Goal: Information Seeking & Learning: Learn about a topic

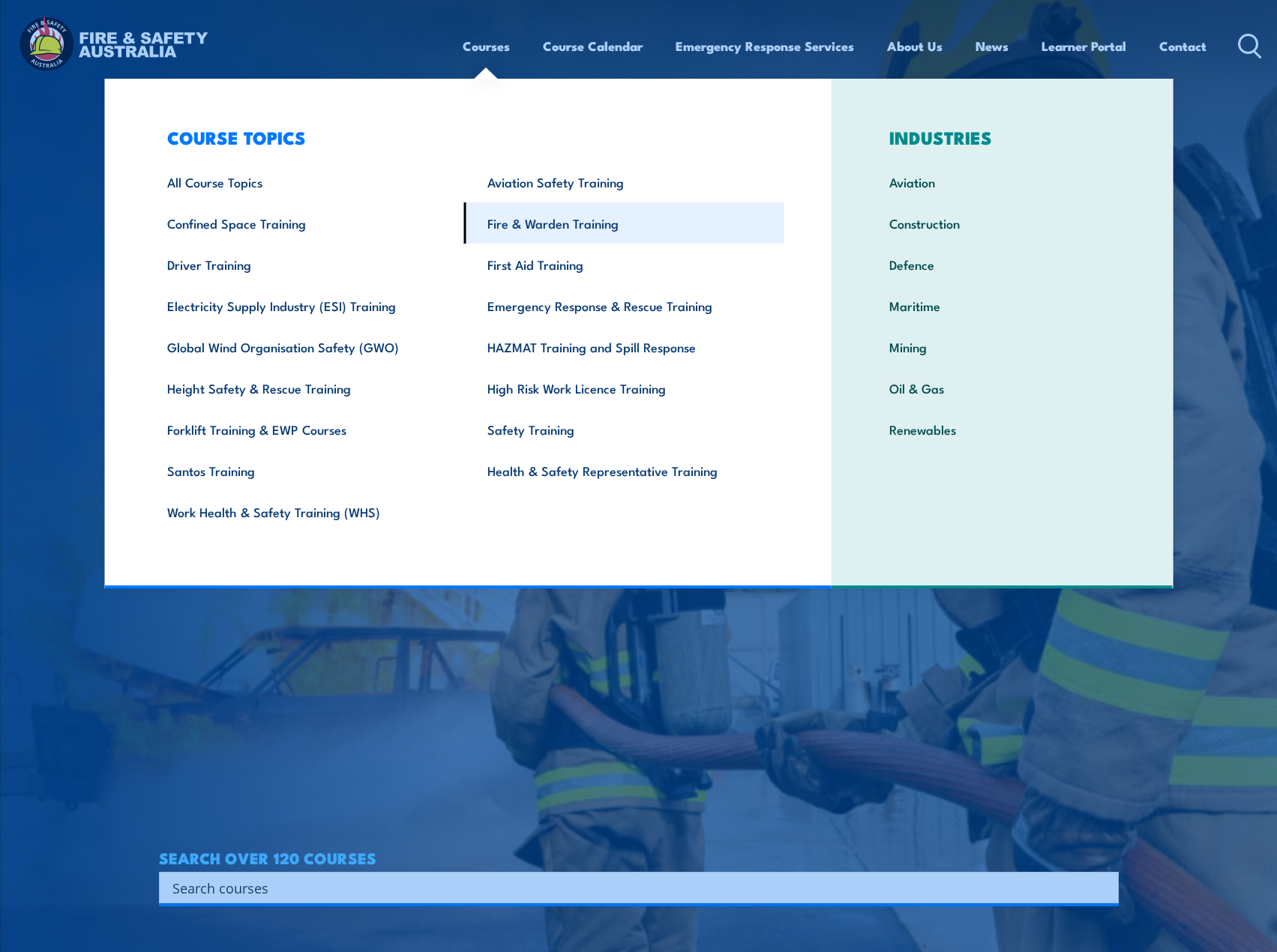
drag, startPoint x: 562, startPoint y: 227, endPoint x: 514, endPoint y: 229, distance: 48.0
click at [514, 229] on link "Fire & Warden Training" at bounding box center [624, 223] width 320 height 41
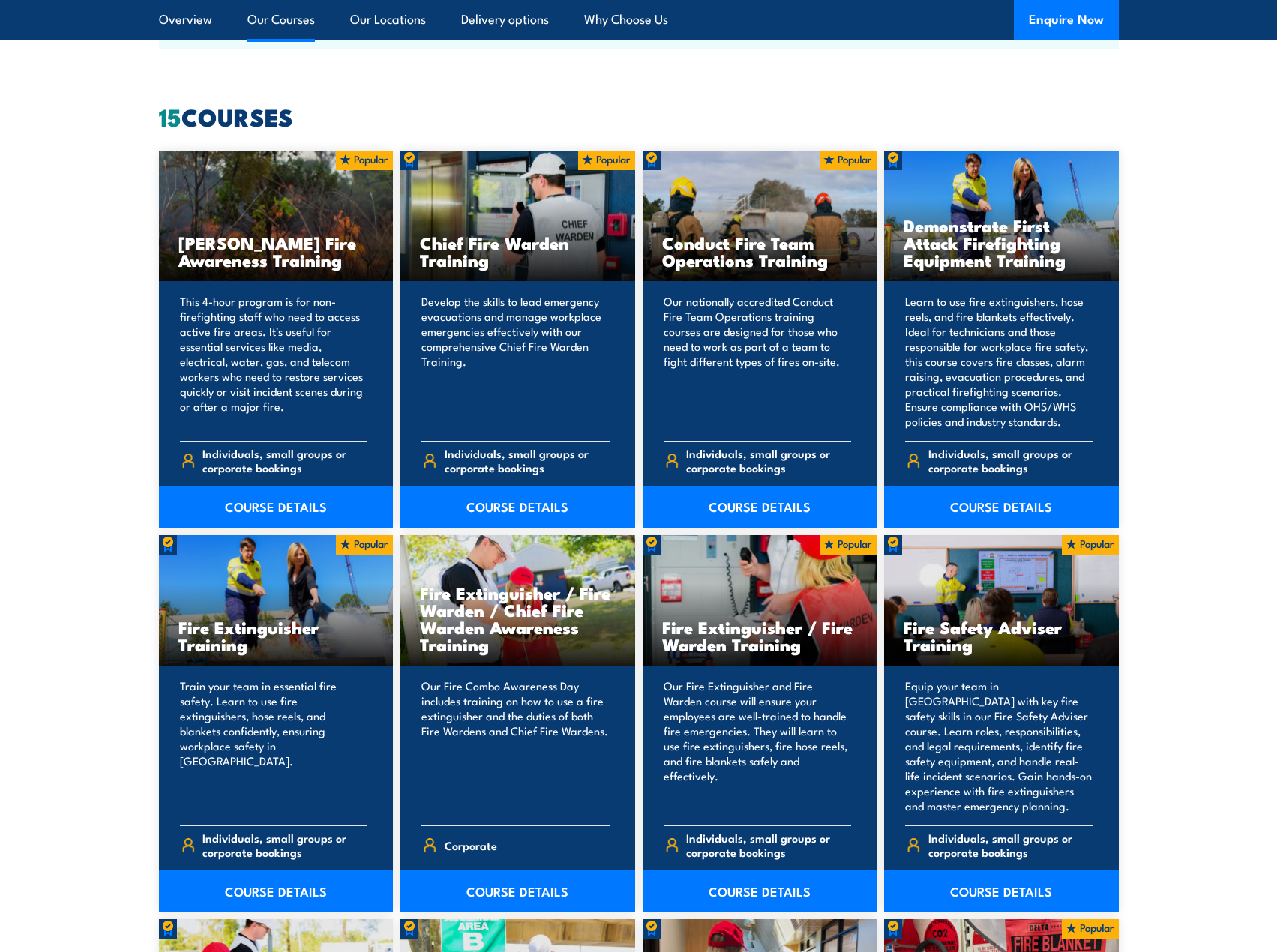
scroll to position [1425, 0]
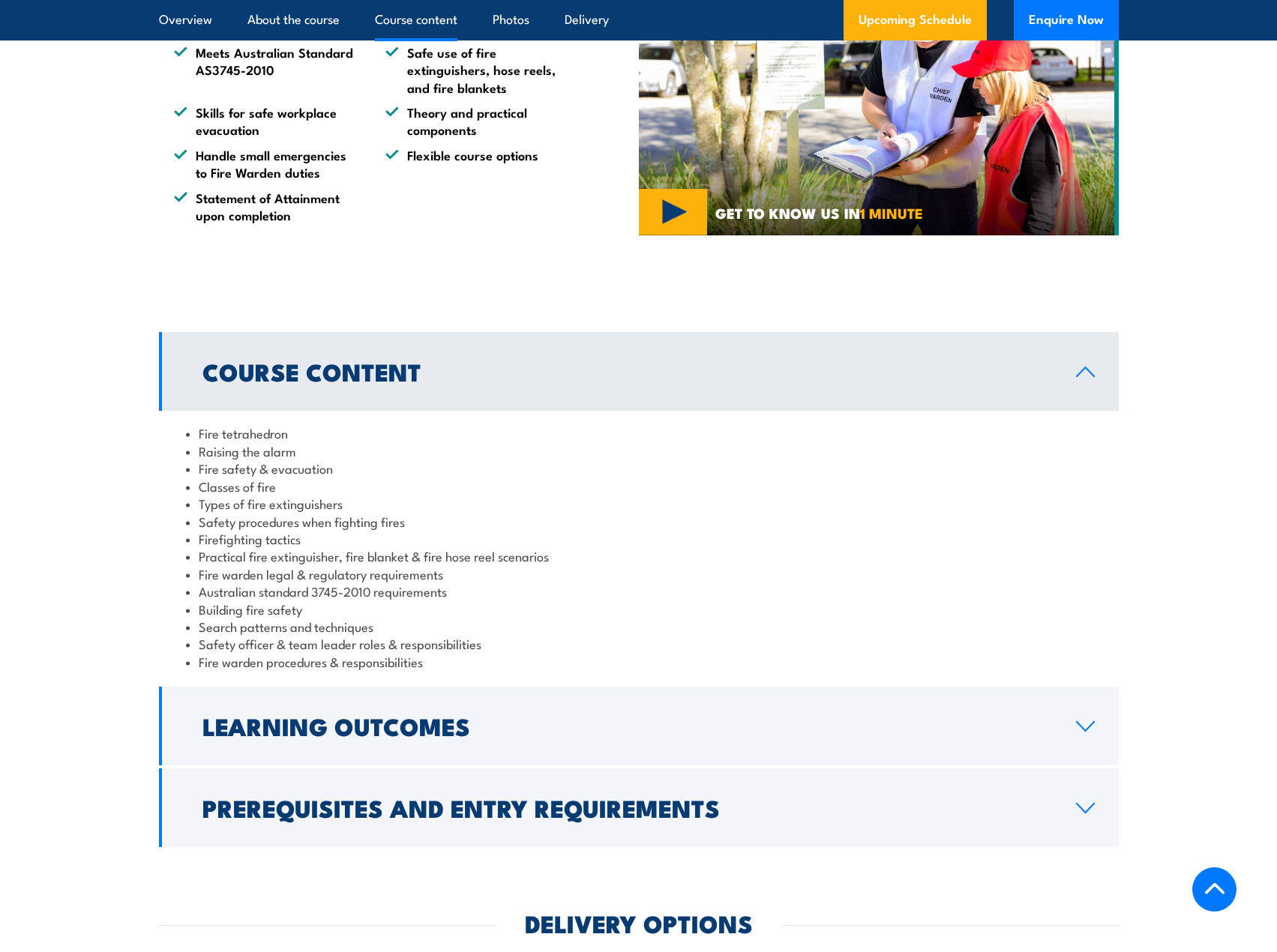
scroll to position [1199, 0]
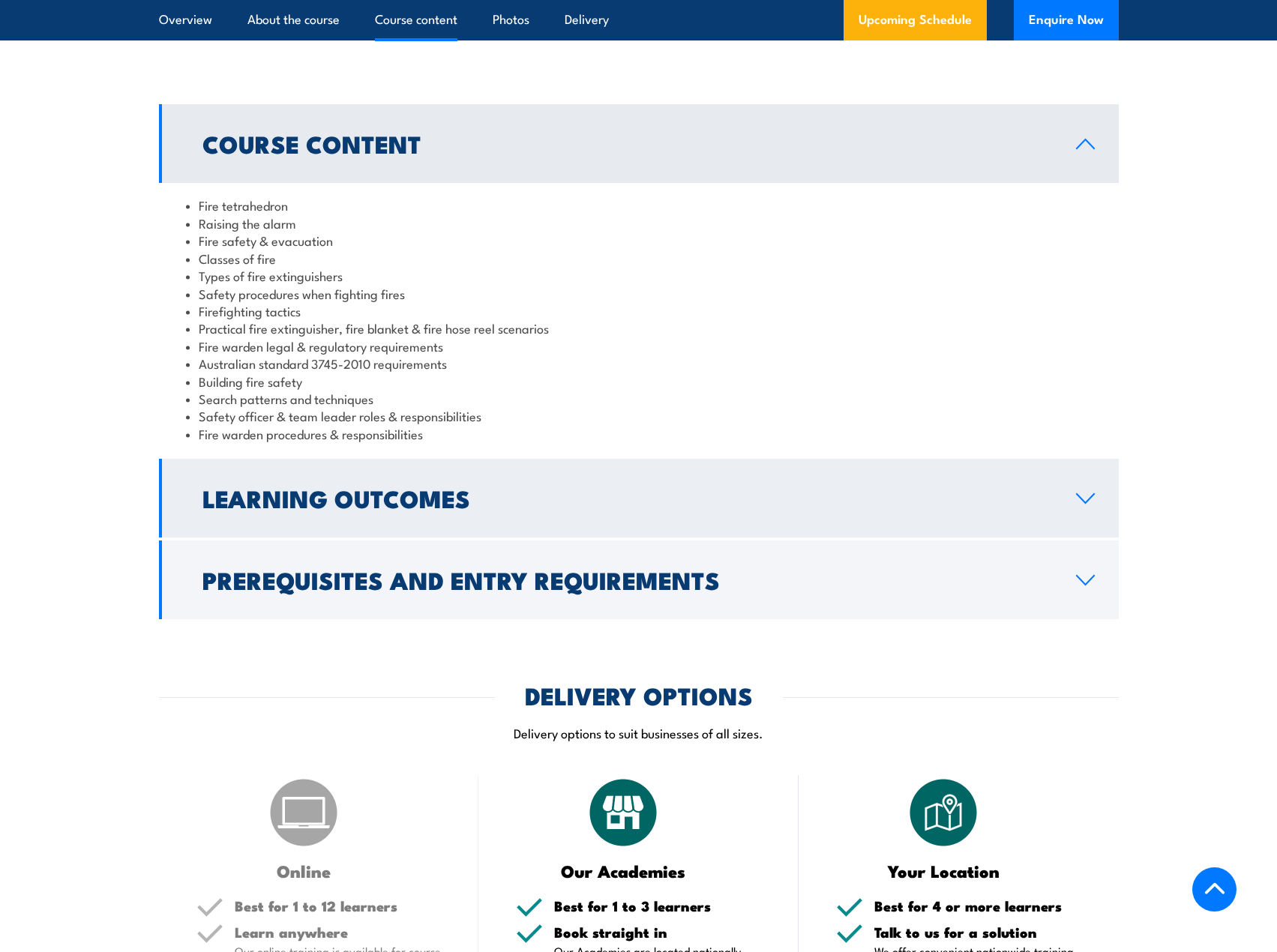
click at [1076, 495] on icon at bounding box center [1086, 499] width 20 height 12
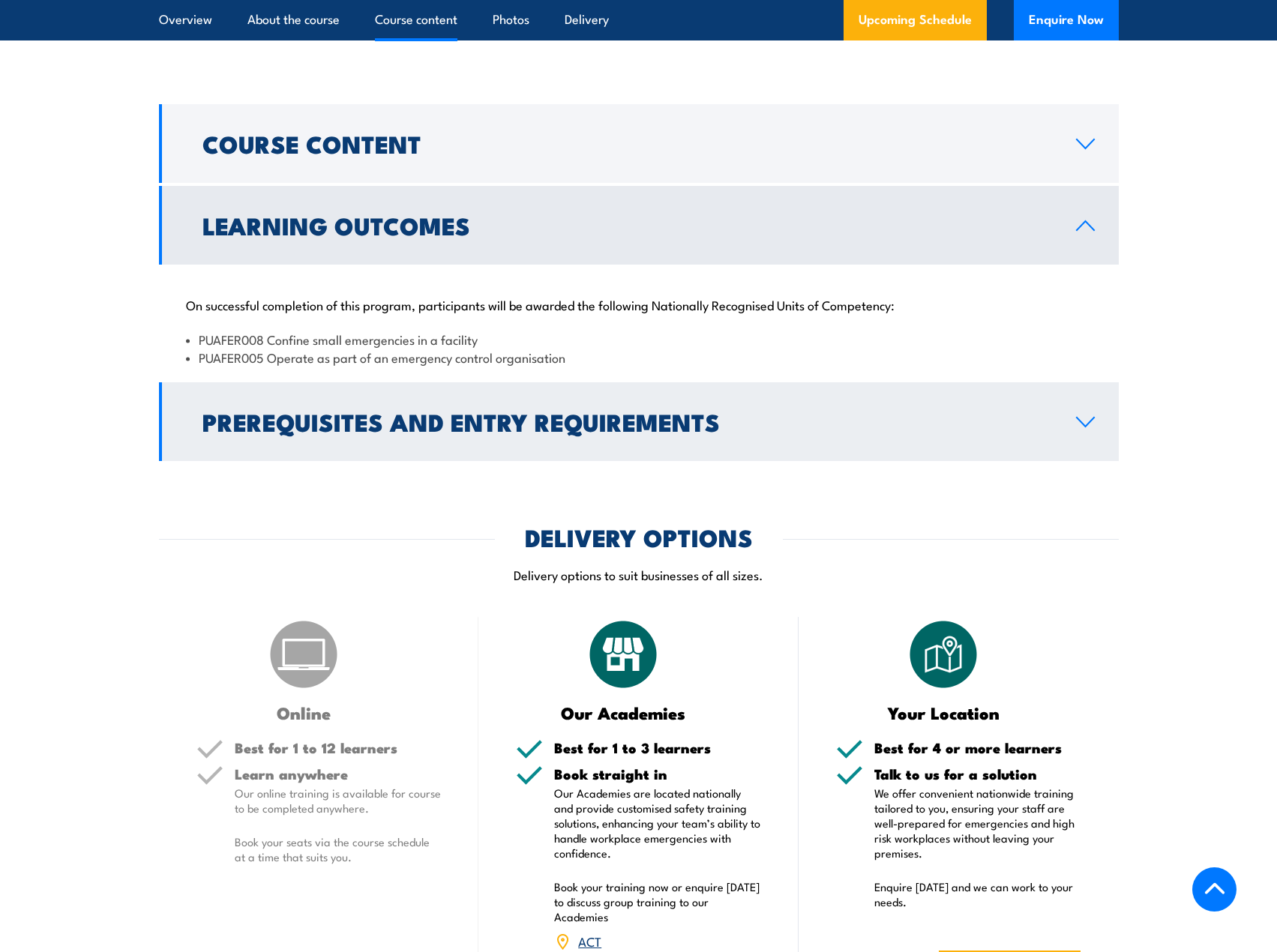
click at [1091, 414] on link "Prerequisites and Entry Requirements" at bounding box center [638, 422] width 960 height 79
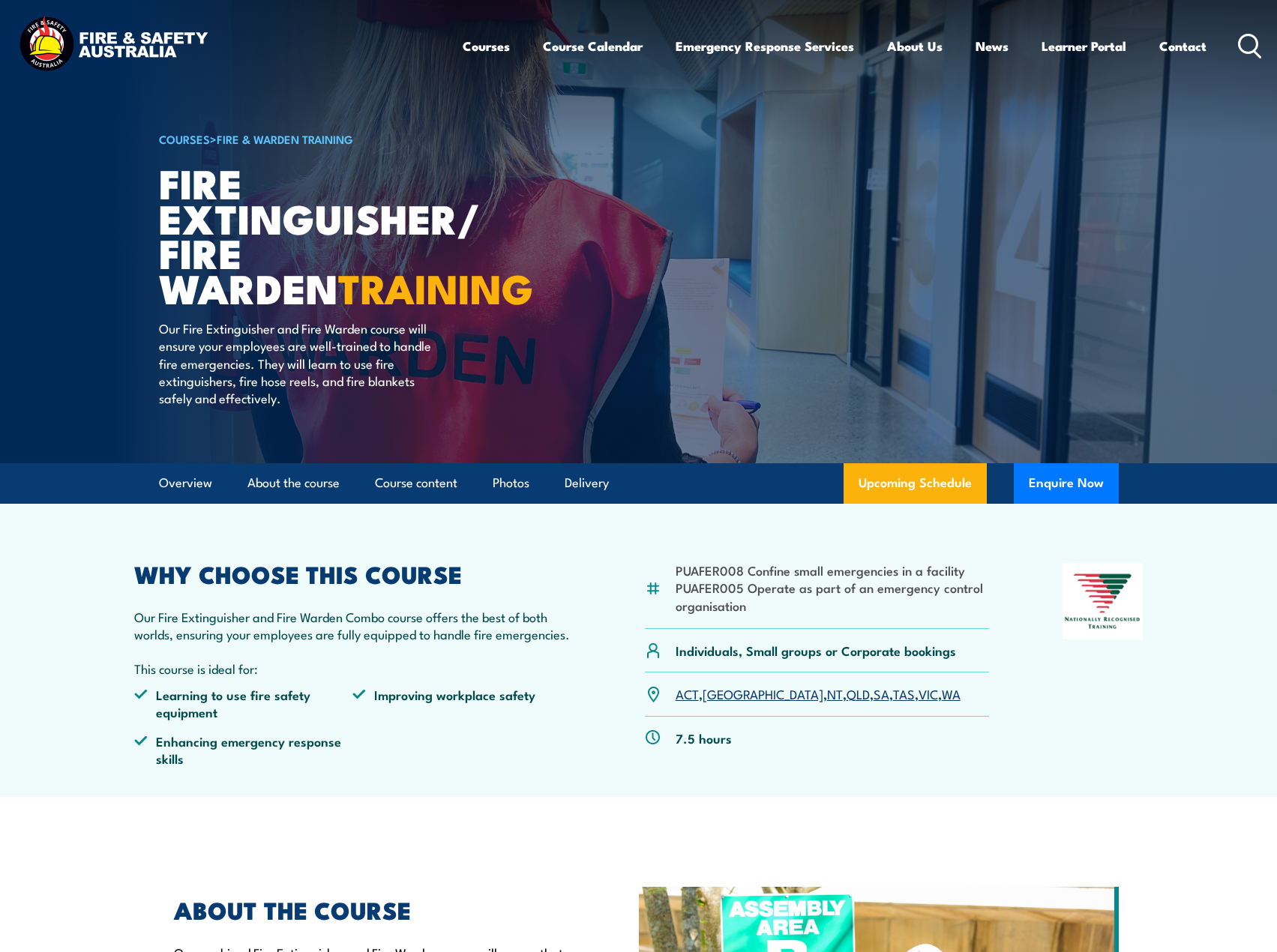
scroll to position [4276, 0]
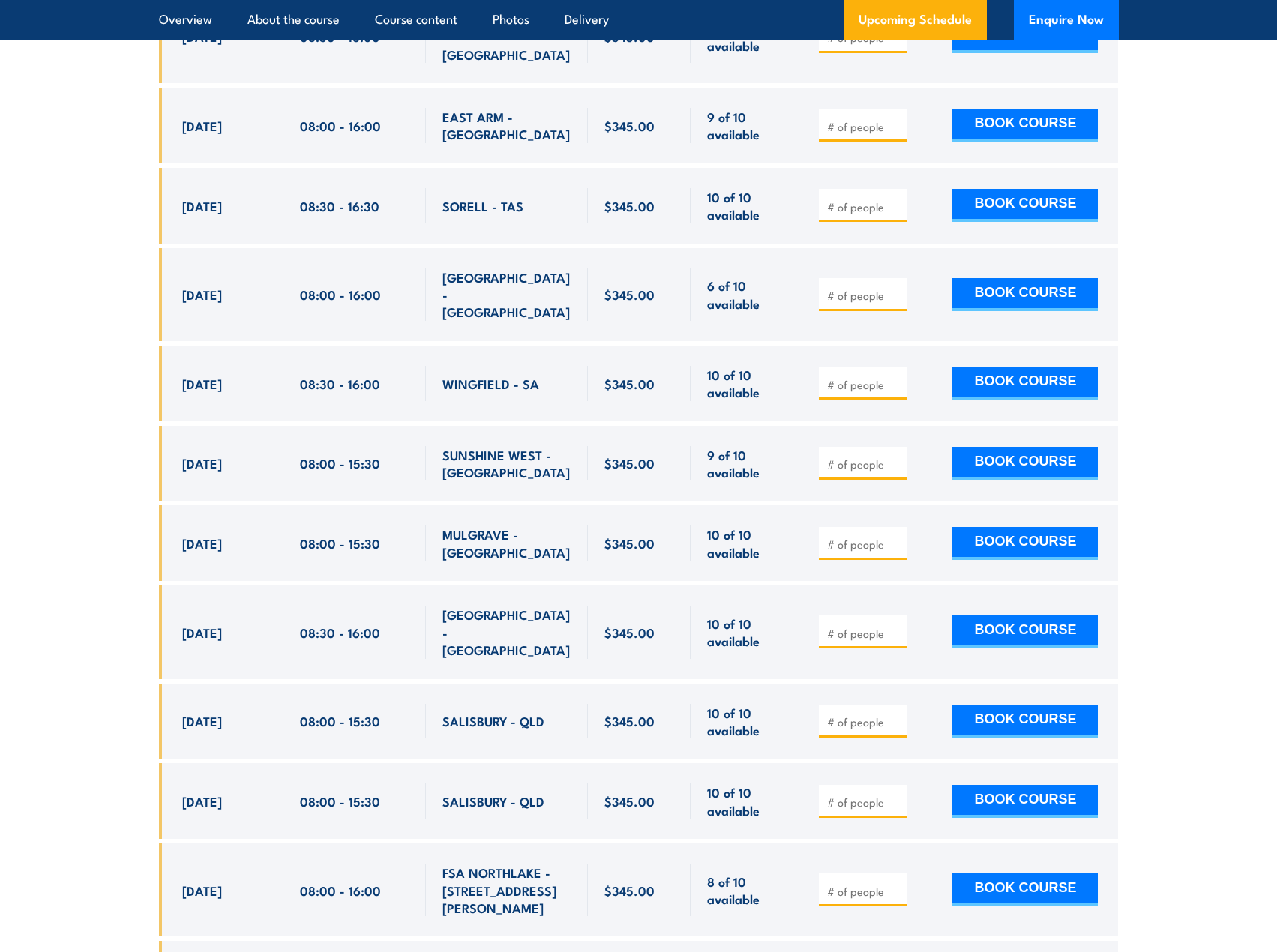
drag, startPoint x: 1275, startPoint y: 32, endPoint x: 1216, endPoint y: 565, distance: 536.3
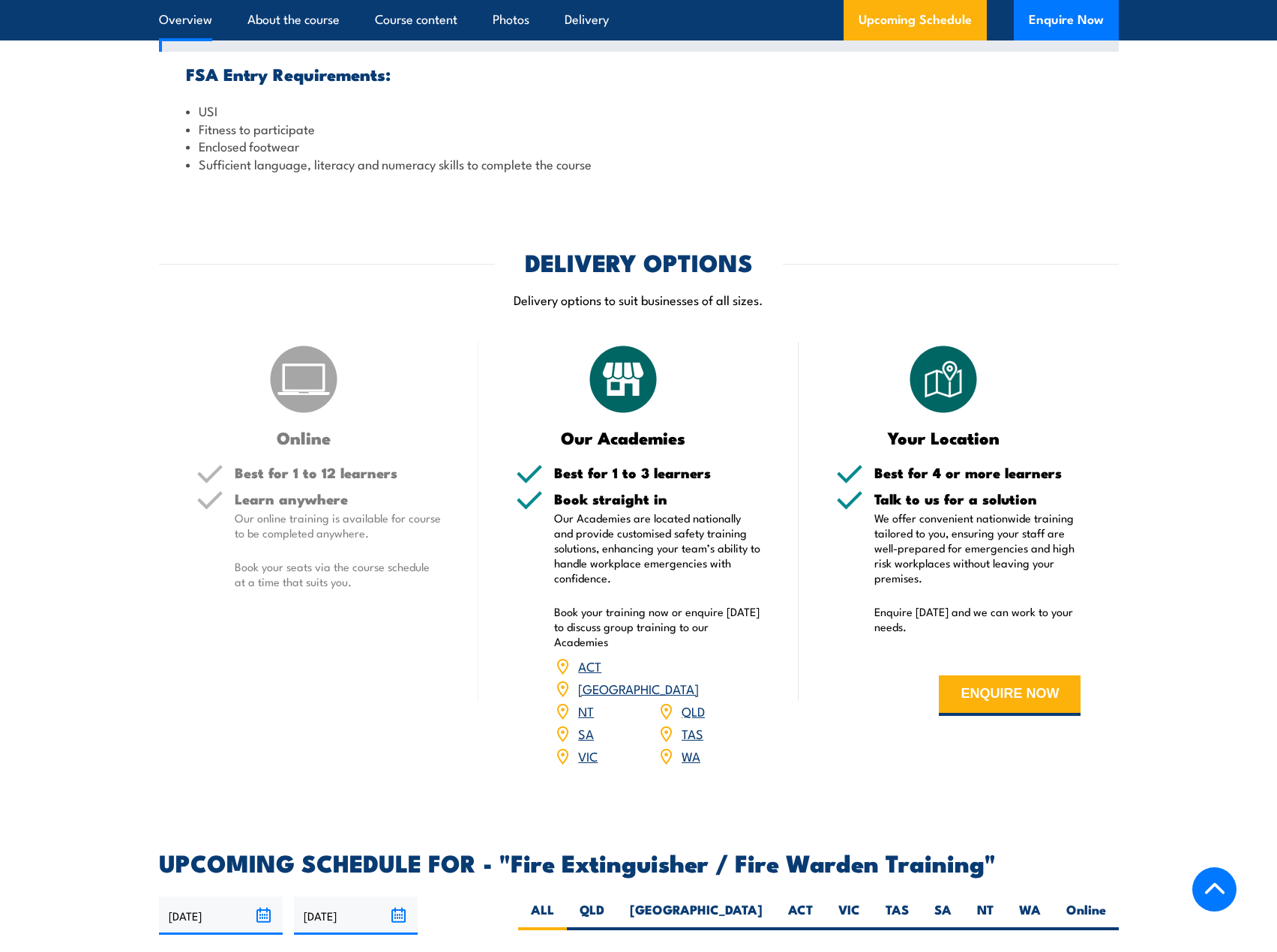
scroll to position [0, 0]
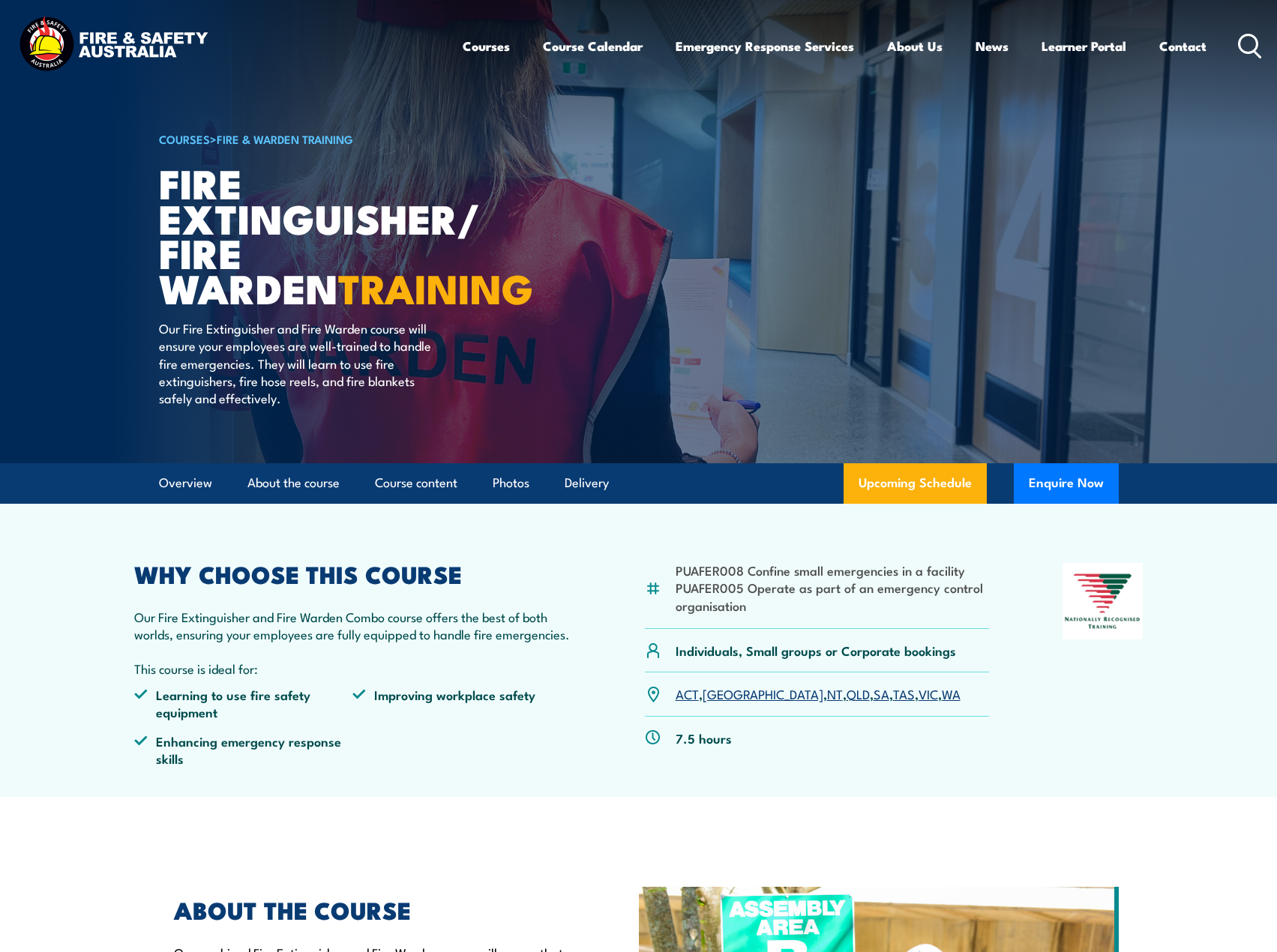
click at [14, 562] on section "PUAFER008 Confine small emergencies in a facility PUAFER005 Operate as part of …" at bounding box center [638, 651] width 1277 height 293
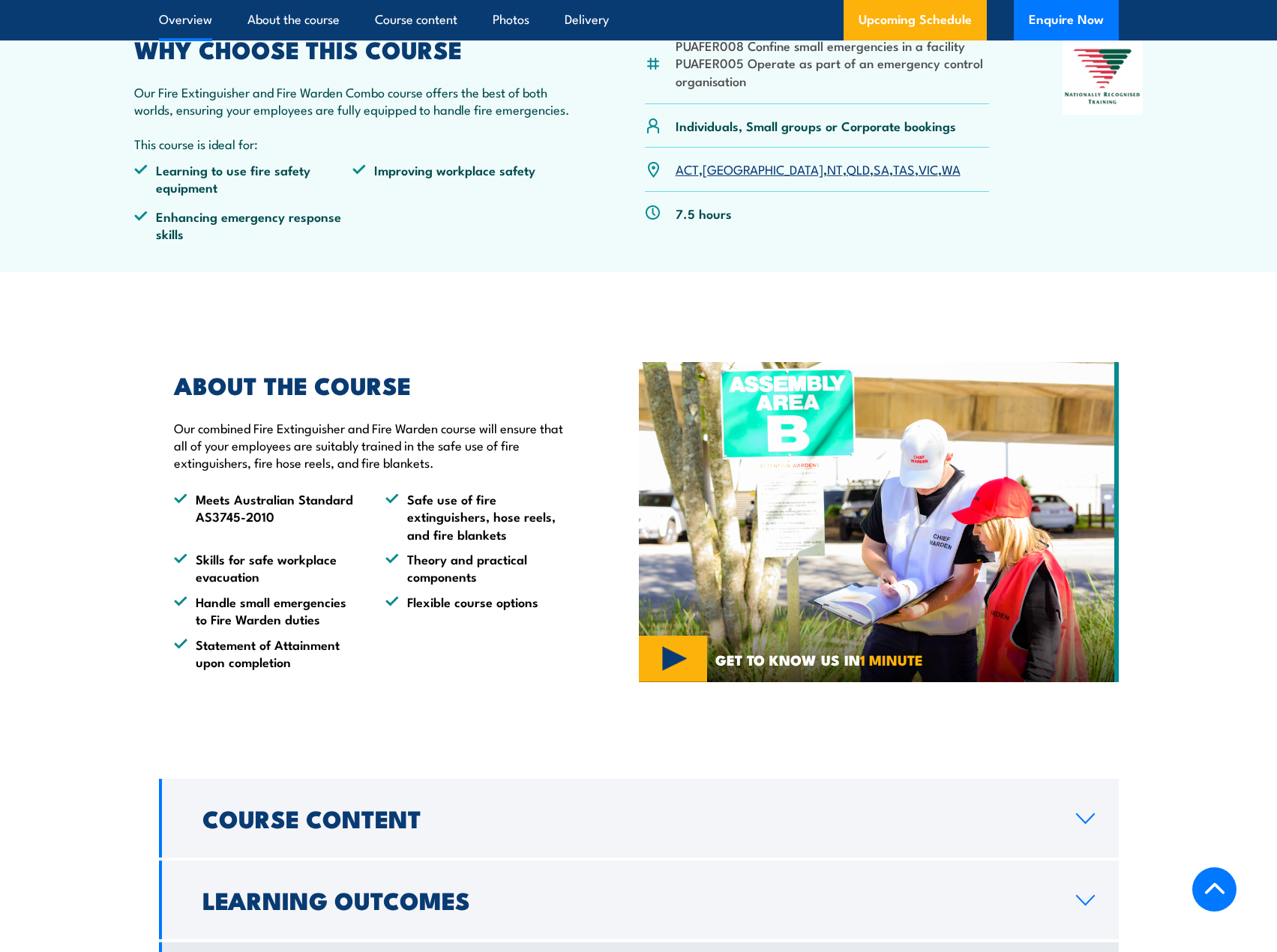
scroll to position [75, 0]
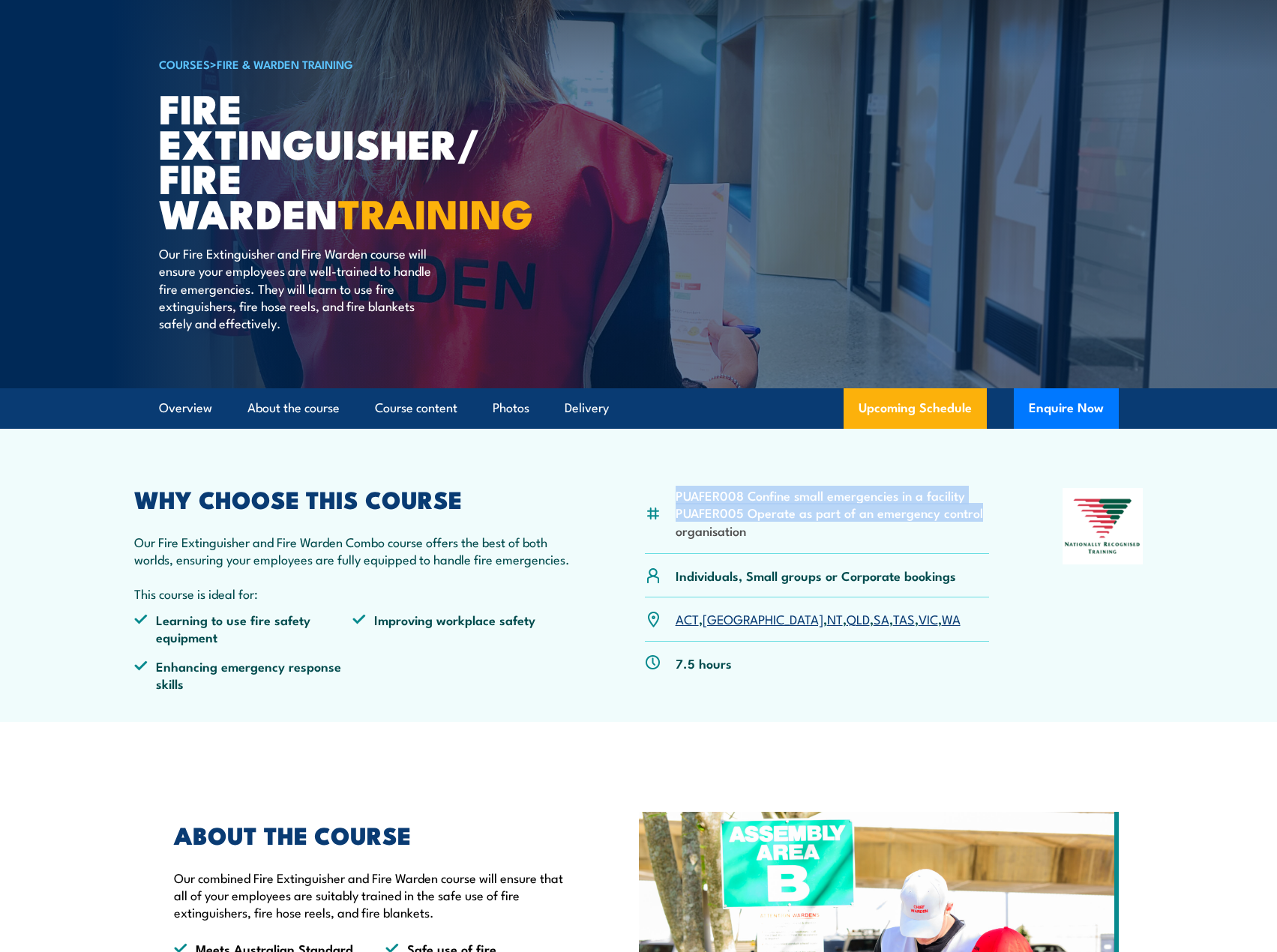
drag, startPoint x: 676, startPoint y: 491, endPoint x: 993, endPoint y: 513, distance: 317.8
click at [995, 511] on div "PUAFER008 Confine small emergencies in a facility PUAFER005 Operate as part of …" at bounding box center [638, 596] width 1009 height 216
click at [780, 535] on li "PUAFER005 Operate as part of an emergency control organisation" at bounding box center [833, 522] width 315 height 35
drag, startPoint x: 676, startPoint y: 494, endPoint x: 763, endPoint y: 535, distance: 96.2
click at [763, 535] on ul "PUAFER008 Confine small emergencies in a facility PUAFER005 Operate as part of …" at bounding box center [833, 513] width 315 height 52
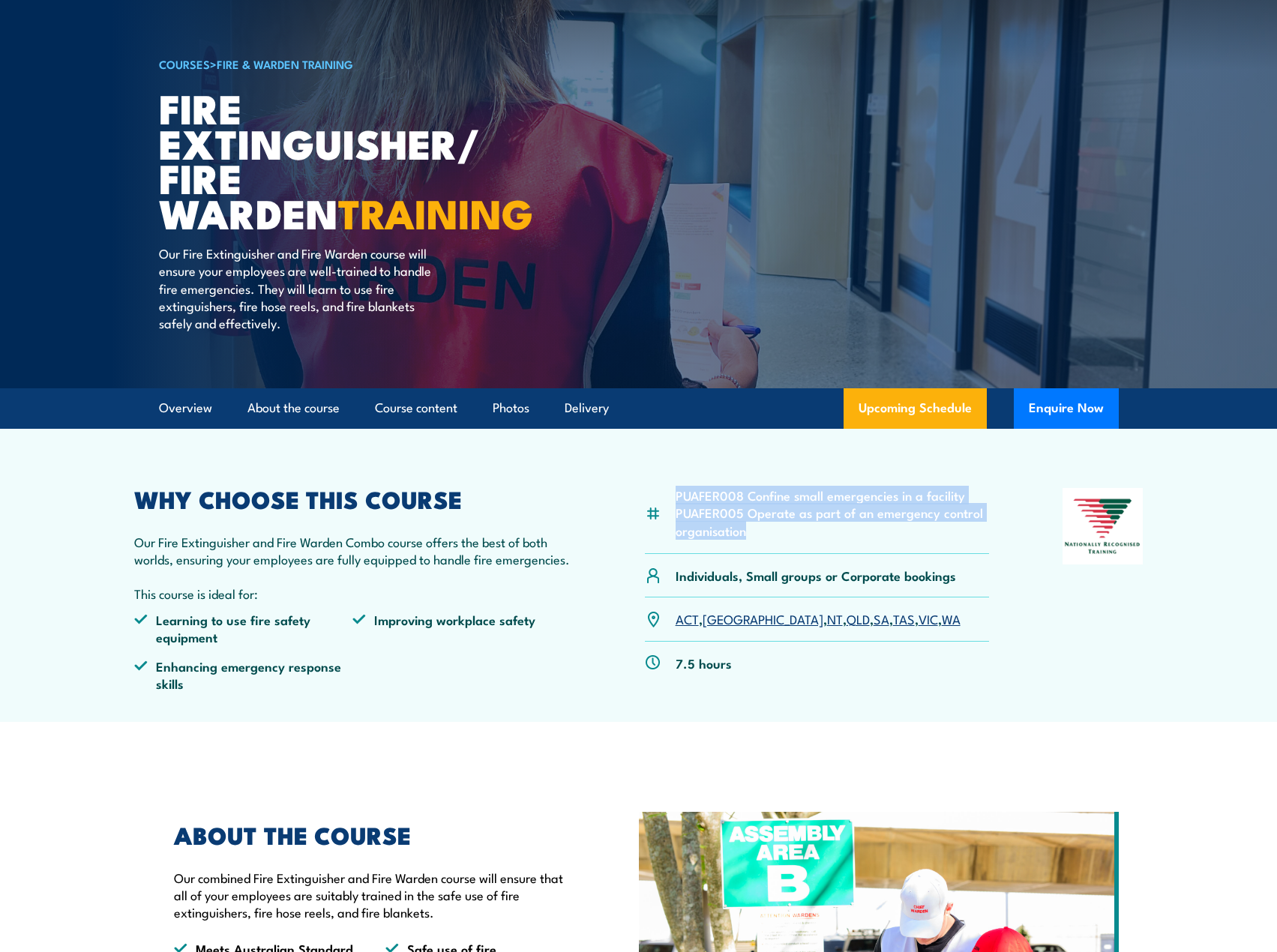
copy ul "PUAFER008 Confine small emergencies in a facility PUAFER005 Operate as part of …"
